Goal: Task Accomplishment & Management: Use online tool/utility

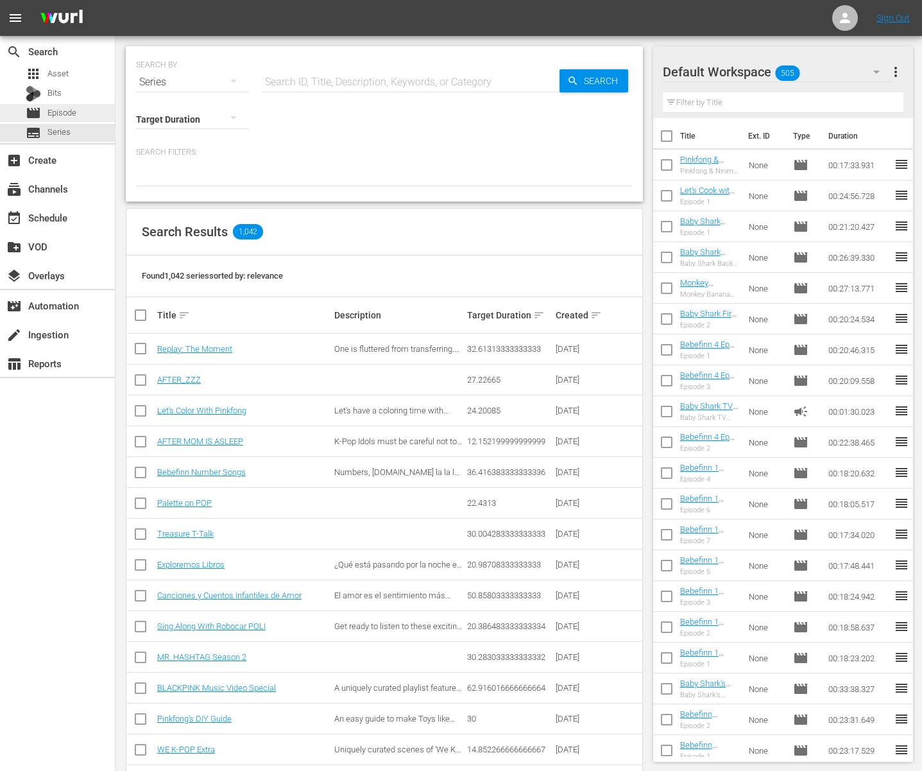
click at [48, 112] on span "Episode" at bounding box center [61, 113] width 29 height 13
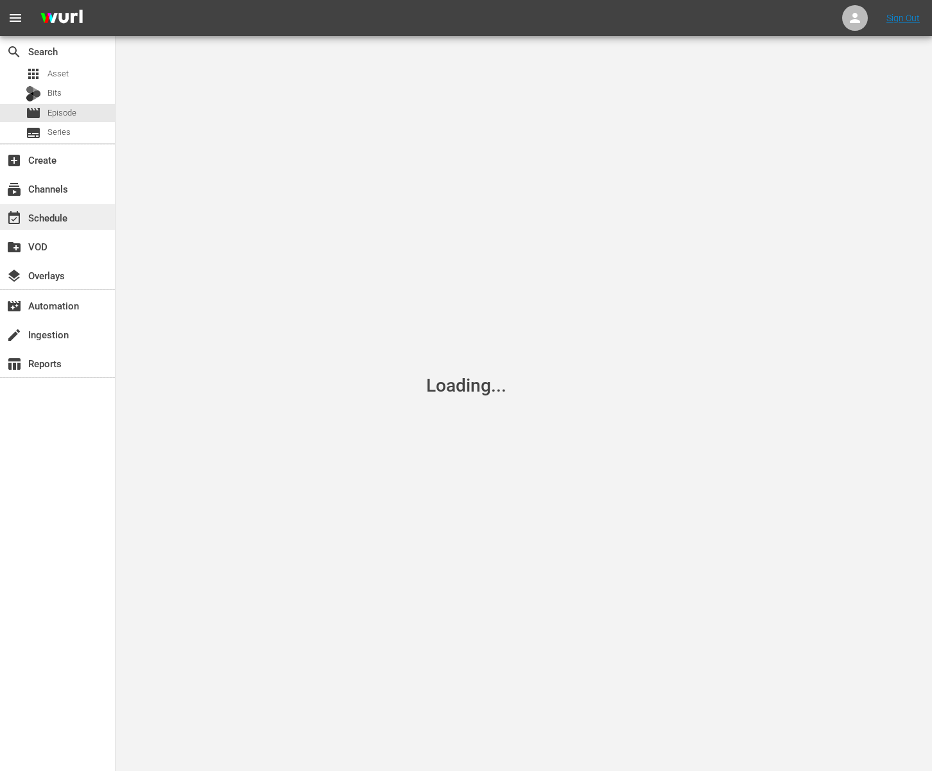
click at [70, 219] on div "event_available Schedule" at bounding box center [36, 216] width 72 height 12
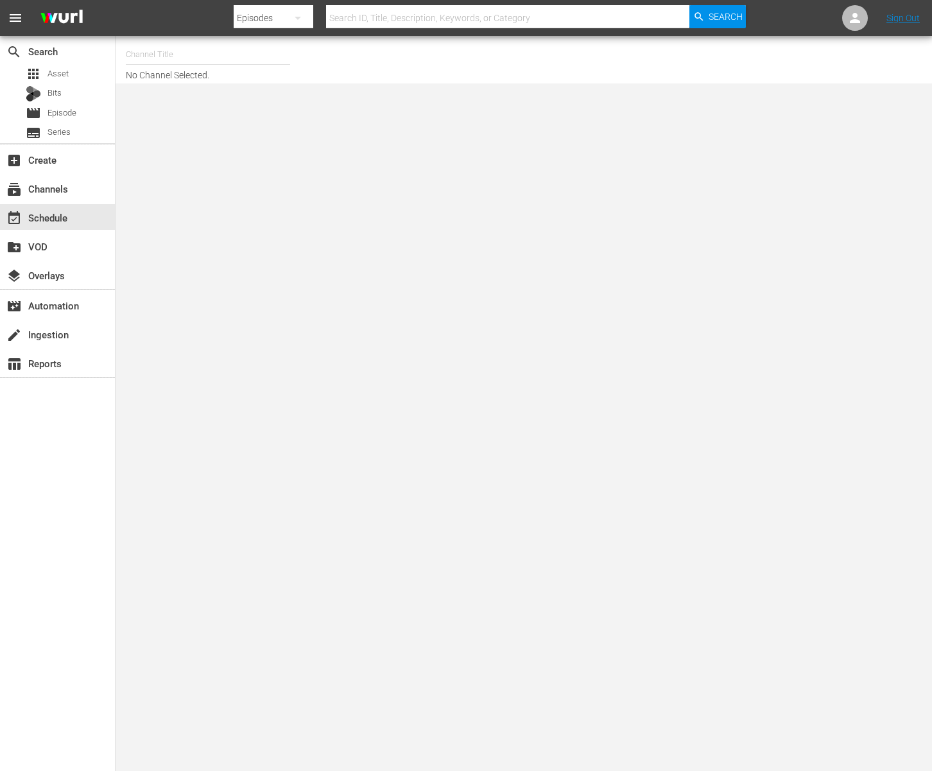
click at [213, 60] on input "text" at bounding box center [208, 54] width 164 height 31
click at [268, 56] on input "baby shark tv" at bounding box center [208, 54] width 164 height 31
click at [367, 49] on div "Channel Title baby shark tv No Channel Selected." at bounding box center [343, 59] width 434 height 41
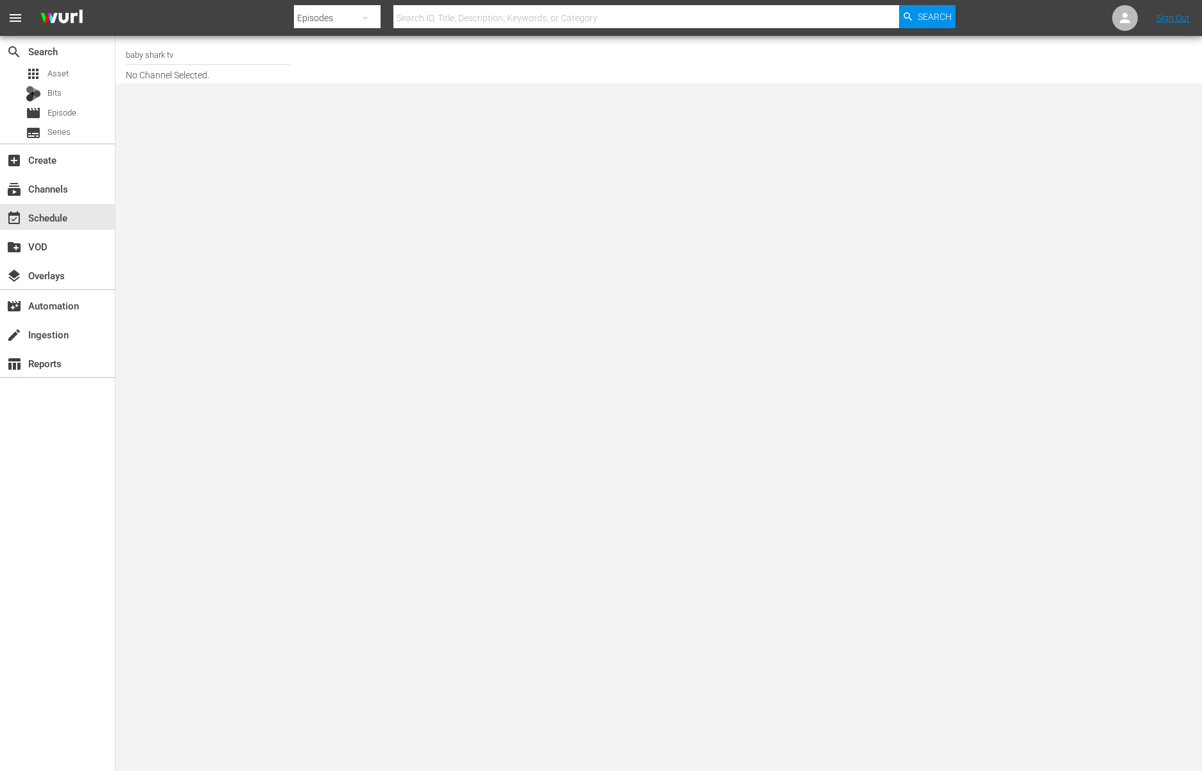
click at [217, 53] on input "baby shark tv" at bounding box center [208, 54] width 164 height 31
click at [245, 95] on div "BABY SHARK TV (696 - newidco_babysharktv_1)" at bounding box center [302, 90] width 332 height 31
type input "BABY SHARK TV (696 - newidco_babysharktv_1)"
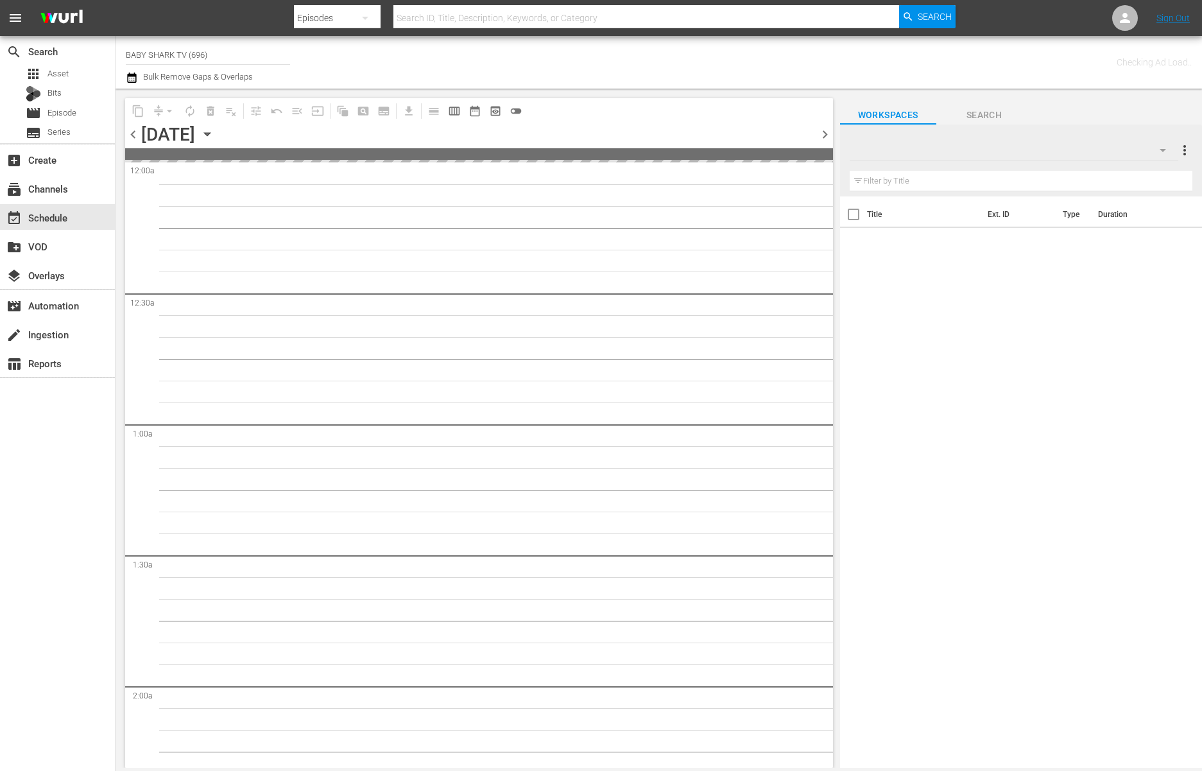
click at [603, 64] on div "Channel Title BABY SHARK TV (696) Bulk Remove Gaps & Overlaps" at bounding box center [416, 62] width 581 height 46
